Goal: Task Accomplishment & Management: Manage account settings

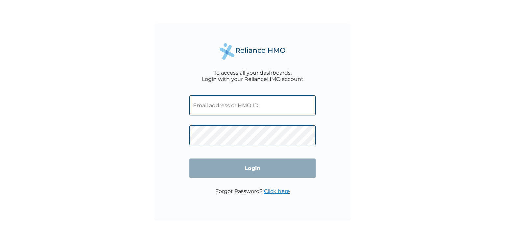
click at [257, 108] on input "text" at bounding box center [252, 105] width 126 height 20
click at [242, 108] on input "text" at bounding box center [252, 105] width 126 height 20
click at [220, 108] on input "text" at bounding box center [252, 105] width 126 height 20
paste input "BTI/10052/E"
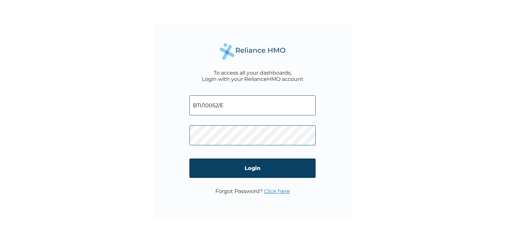
type input "BTI/10052/E"
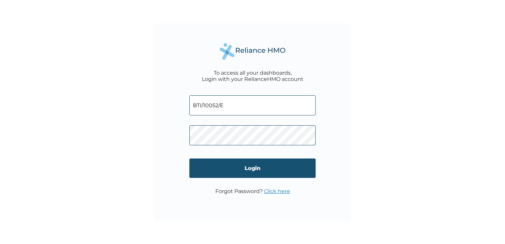
click at [254, 171] on input "Login" at bounding box center [252, 167] width 126 height 19
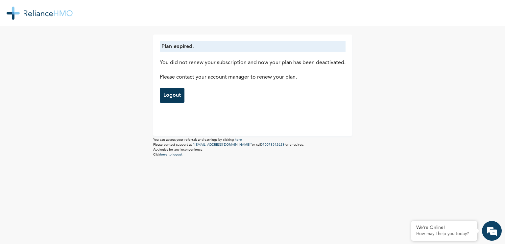
click at [169, 97] on link "Logout" at bounding box center [172, 95] width 25 height 15
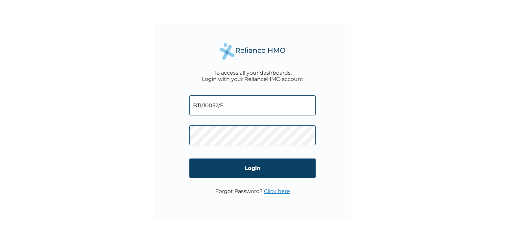
click at [219, 105] on input "BTI/10052/E" at bounding box center [252, 105] width 126 height 20
click at [224, 106] on input "BTI/10052/E" at bounding box center [252, 105] width 126 height 20
type input "BTI/10052/D"
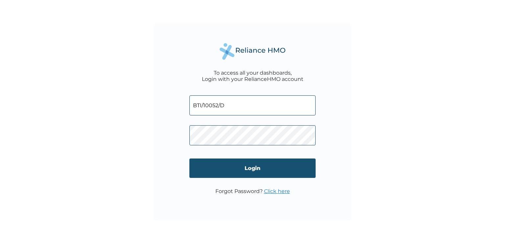
click at [241, 172] on input "Login" at bounding box center [252, 167] width 126 height 19
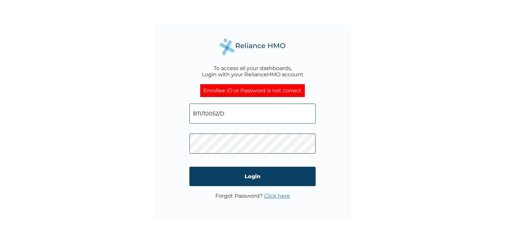
click at [166, 142] on div "To access all your dashboards, Login with your RelianceHMO account Enrollee ID …" at bounding box center [252, 121] width 197 height 197
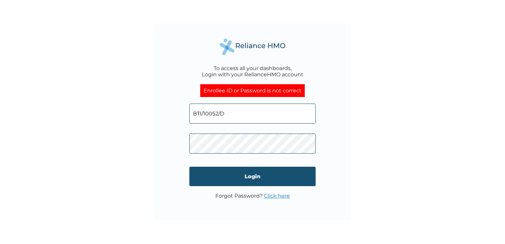
click at [248, 179] on input "Login" at bounding box center [252, 176] width 126 height 19
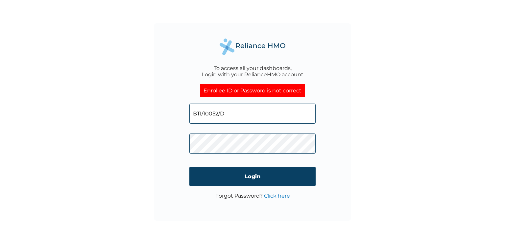
drag, startPoint x: 230, startPoint y: 114, endPoint x: 193, endPoint y: 114, distance: 36.8
click at [193, 114] on input "BTI/10052/D" at bounding box center [252, 114] width 126 height 20
paste input "E"
type input "BTI/10052/E"
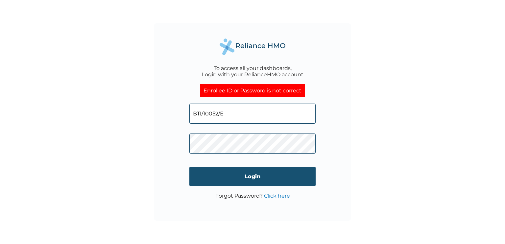
click at [252, 174] on input "Login" at bounding box center [252, 176] width 126 height 19
